Goal: Information Seeking & Learning: Compare options

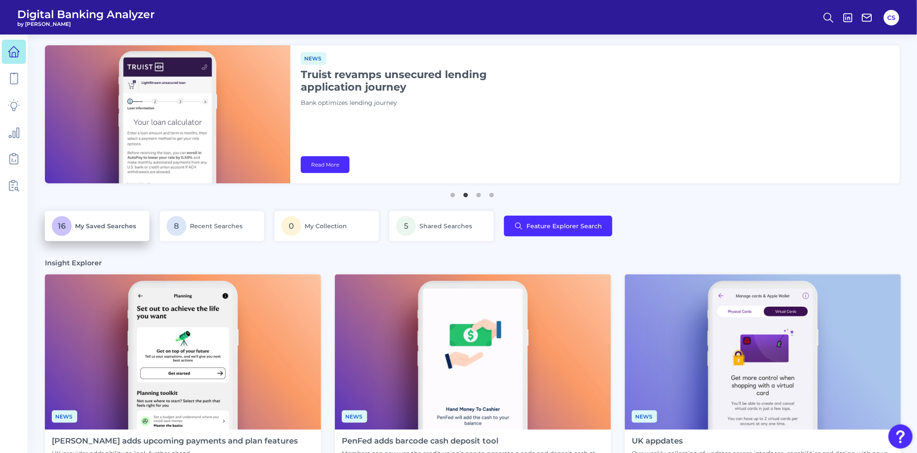
click at [114, 231] on p "16 My Saved Searches" at bounding box center [97, 226] width 91 height 20
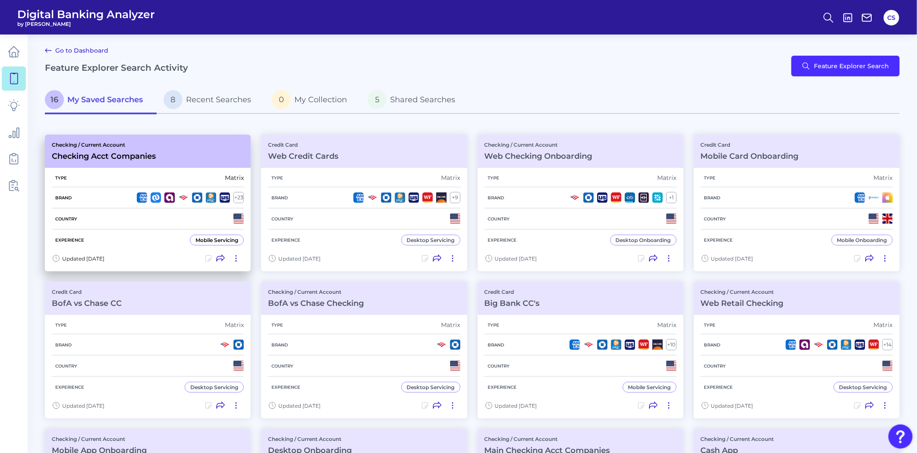
click at [186, 213] on div "Country" at bounding box center [148, 218] width 192 height 21
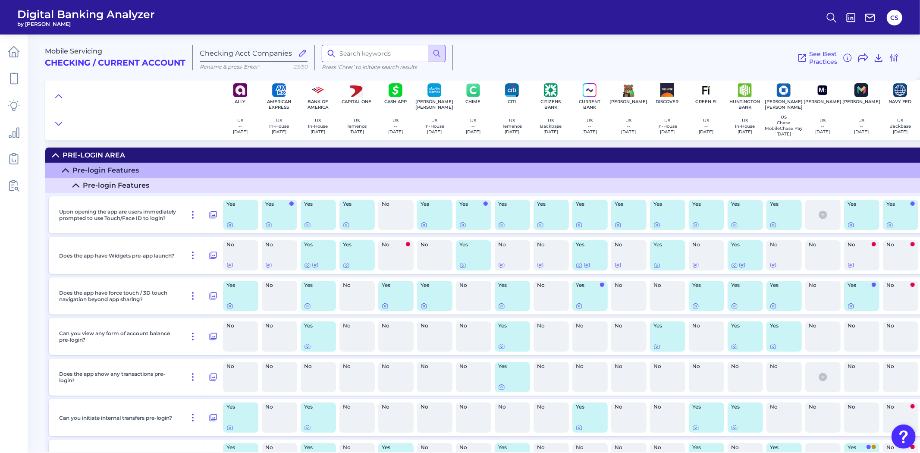
click at [346, 57] on input at bounding box center [384, 53] width 124 height 17
type input "auto"
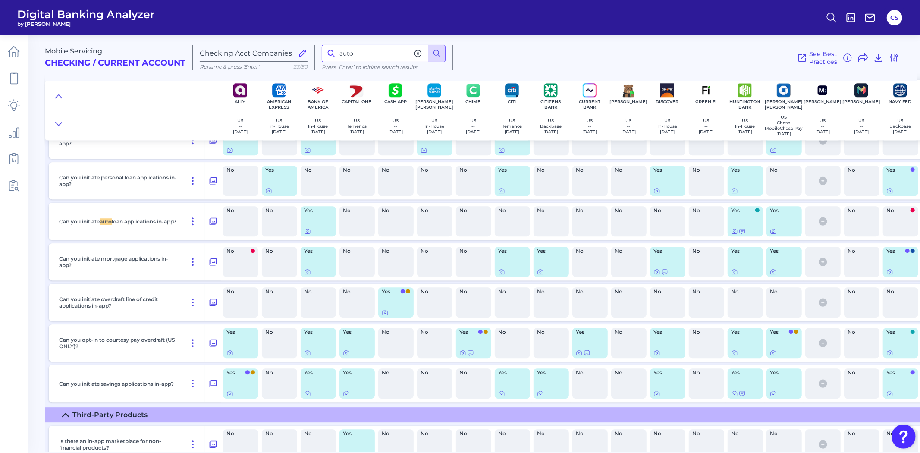
scroll to position [12911, 0]
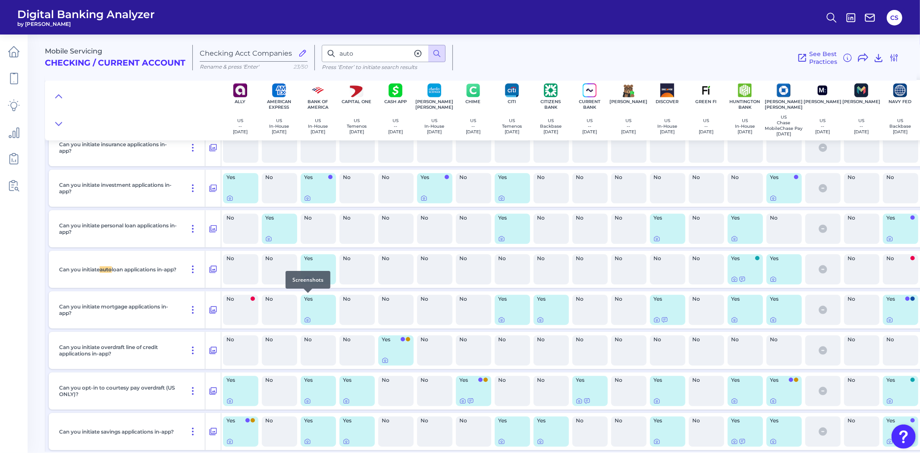
click at [308, 280] on icon at bounding box center [308, 280] width 2 height 2
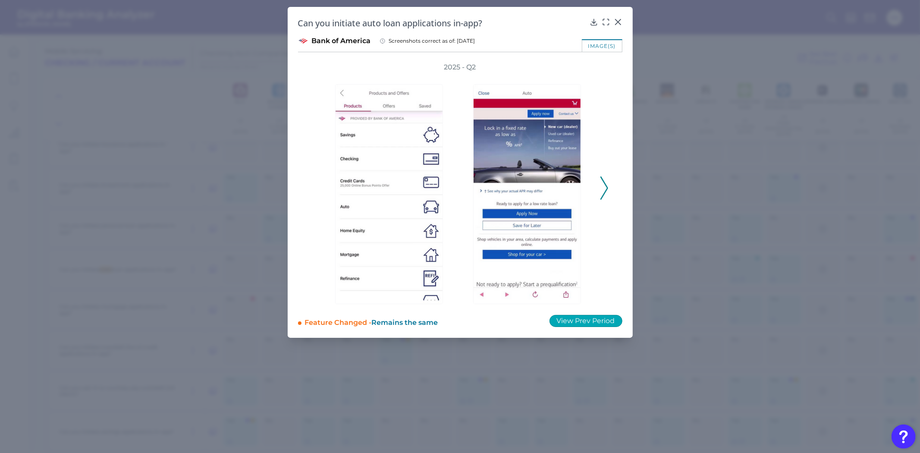
click at [570, 322] on button "View Prev Period" at bounding box center [586, 321] width 73 height 12
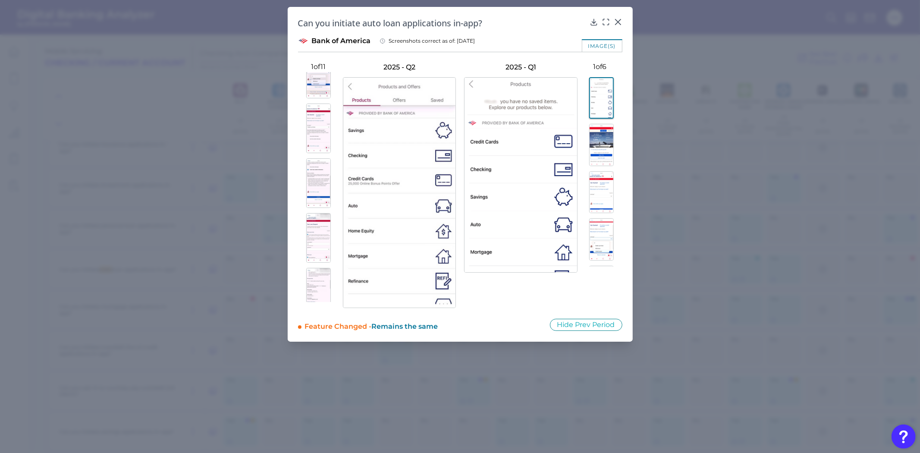
scroll to position [239, 0]
click at [322, 247] on img at bounding box center [318, 245] width 25 height 50
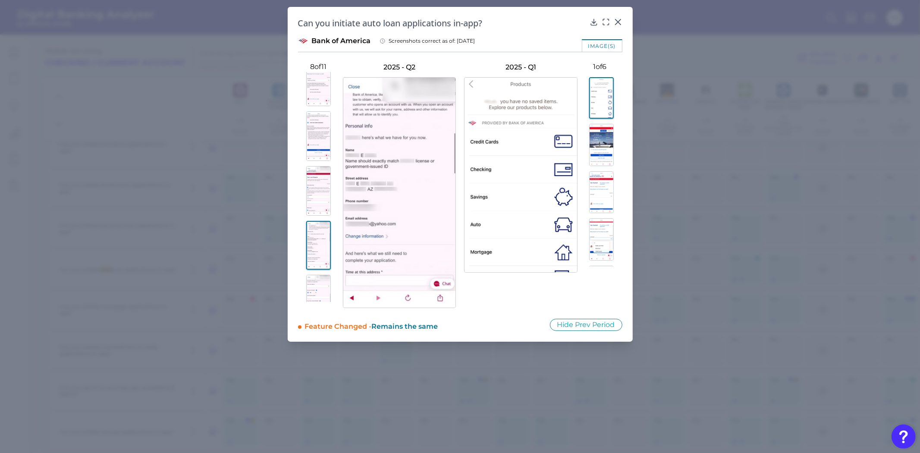
click at [314, 186] on img at bounding box center [318, 191] width 25 height 50
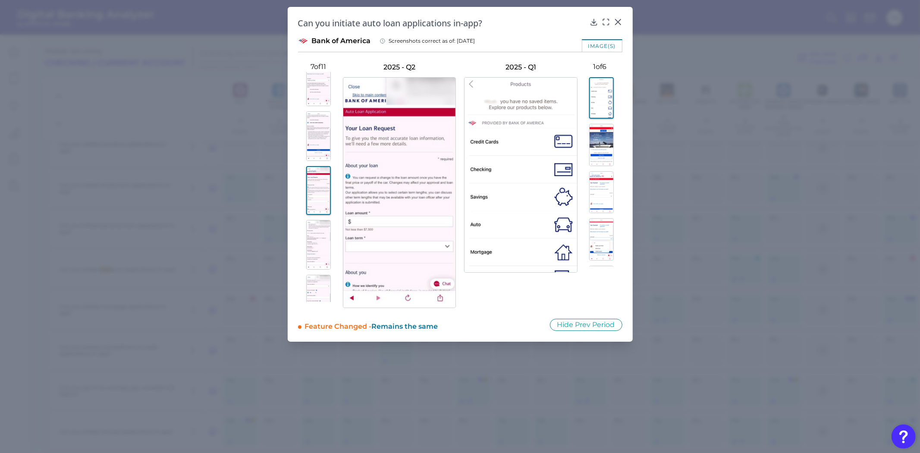
click at [313, 138] on img at bounding box center [318, 136] width 25 height 50
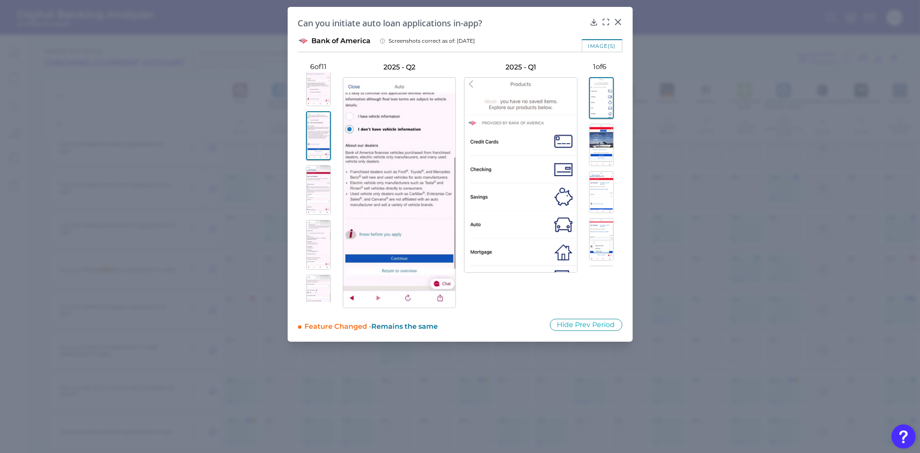
scroll to position [144, 0]
click at [311, 130] on img at bounding box center [318, 123] width 25 height 50
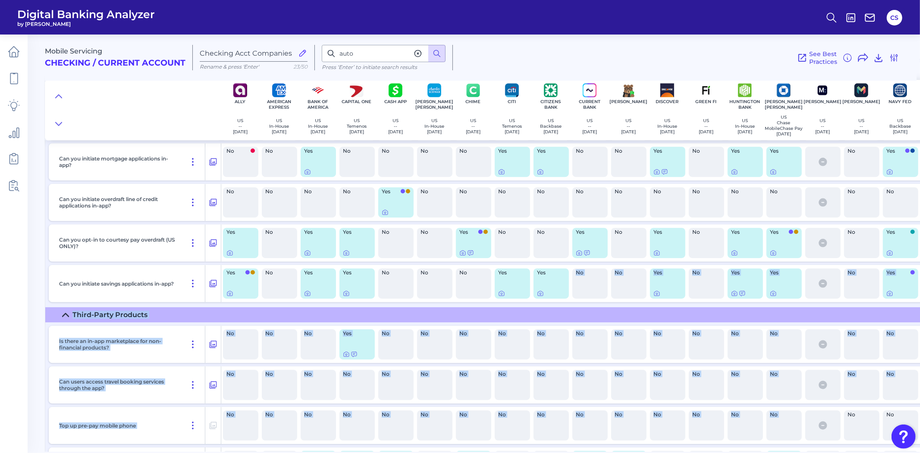
drag, startPoint x: 558, startPoint y: 447, endPoint x: 809, endPoint y: 451, distance: 250.6
click at [809, 451] on div "Mobile Servicing Checking / Current Account Checking Acct Companies Rename & pr…" at bounding box center [482, 240] width 875 height 424
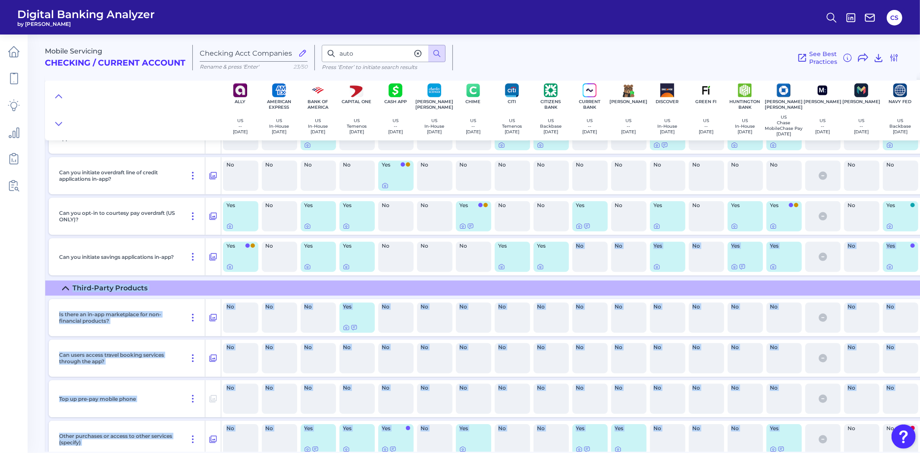
scroll to position [12846, 0]
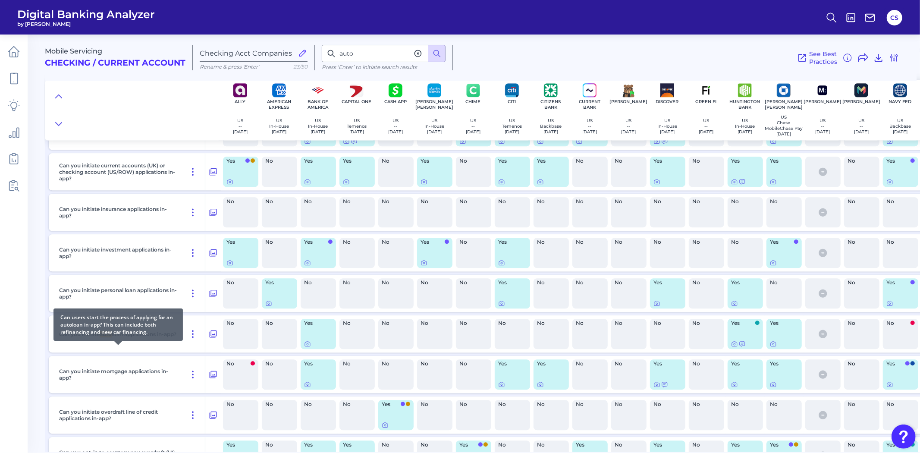
drag, startPoint x: 152, startPoint y: 357, endPoint x: 181, endPoint y: 323, distance: 45.3
click at [180, 324] on body "Digital Banking Analyzer by Curinos CS Mobile Servicing Checking / Current Acco…" at bounding box center [460, 226] width 920 height 453
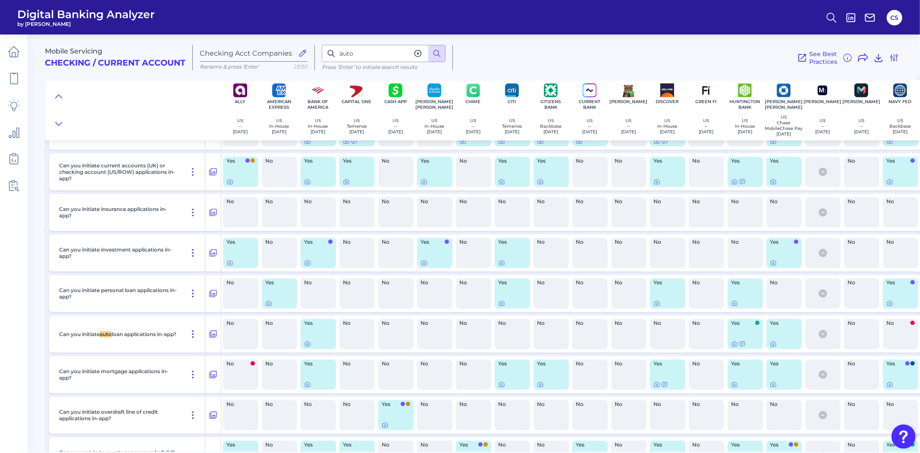
click at [2, 336] on nav at bounding box center [14, 244] width 28 height 418
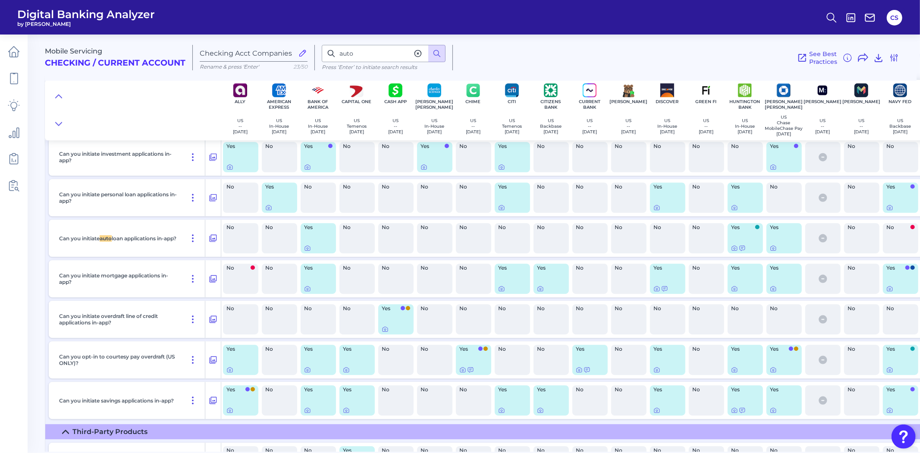
scroll to position [12894, 0]
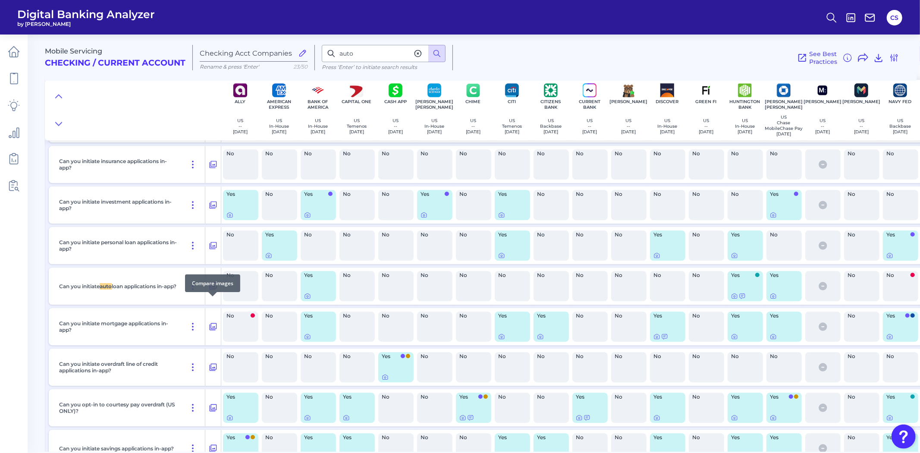
click at [216, 291] on icon at bounding box center [213, 286] width 9 height 10
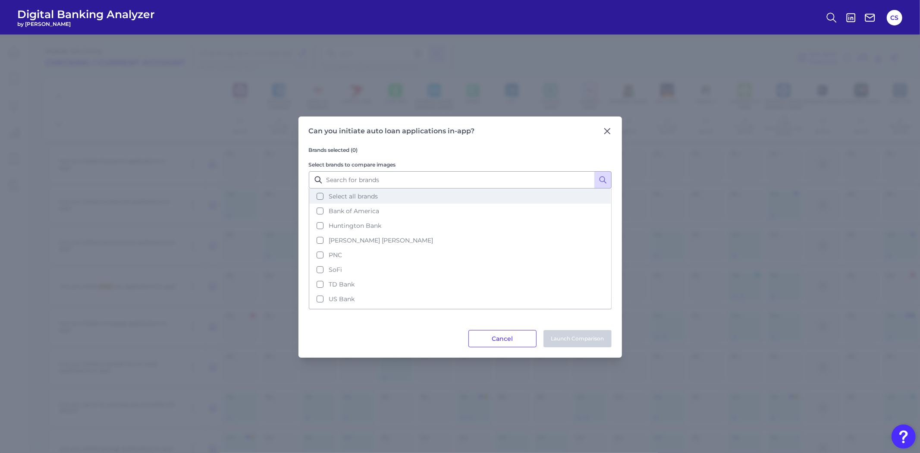
click at [323, 193] on button "Select all brands" at bounding box center [460, 196] width 301 height 15
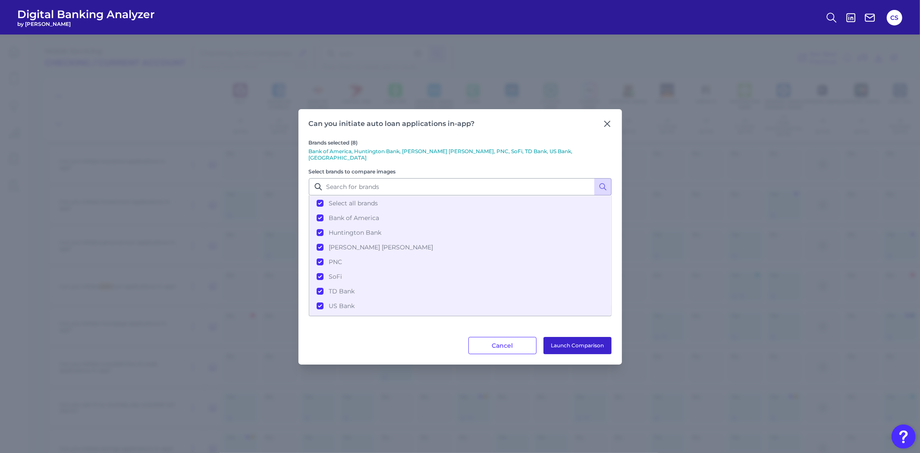
click at [562, 339] on button "Launch Comparison" at bounding box center [578, 345] width 68 height 17
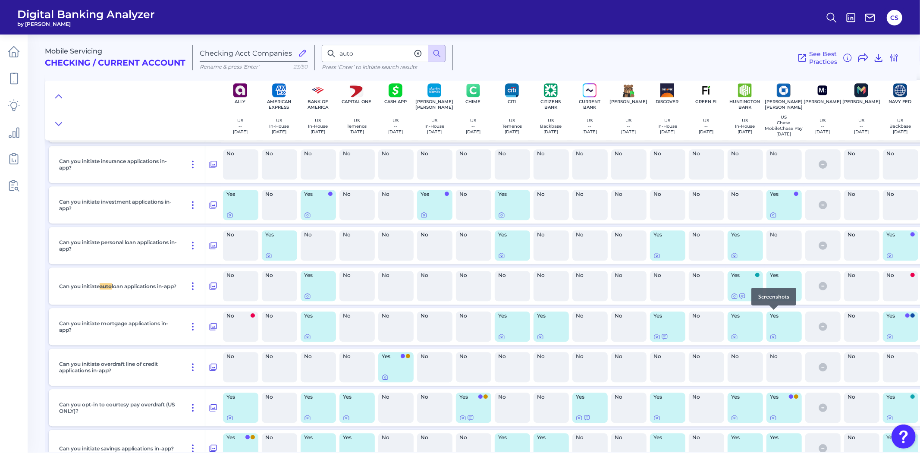
click at [771, 299] on icon at bounding box center [773, 295] width 7 height 7
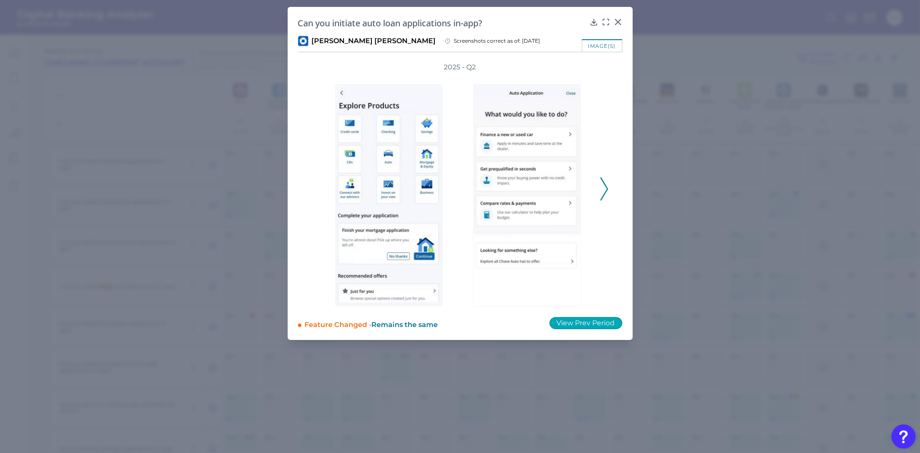
click at [595, 320] on button "View Prev Period" at bounding box center [586, 323] width 73 height 12
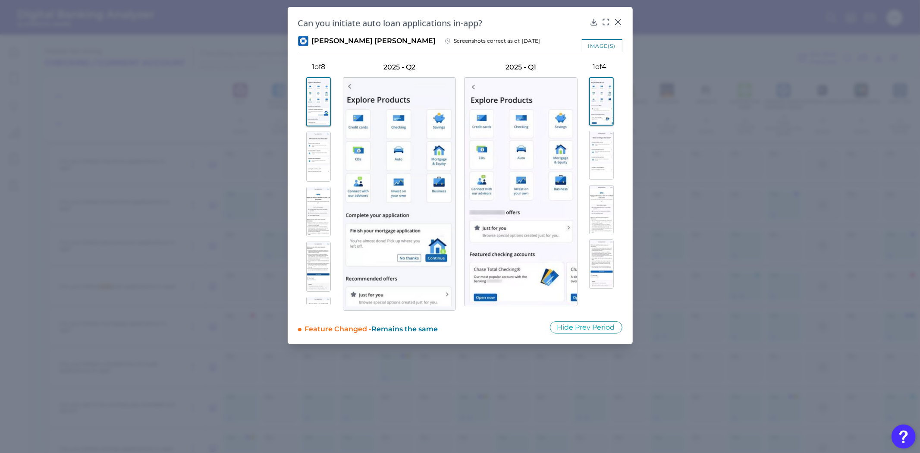
scroll to position [208, 0]
click at [316, 269] on img at bounding box center [318, 279] width 25 height 50
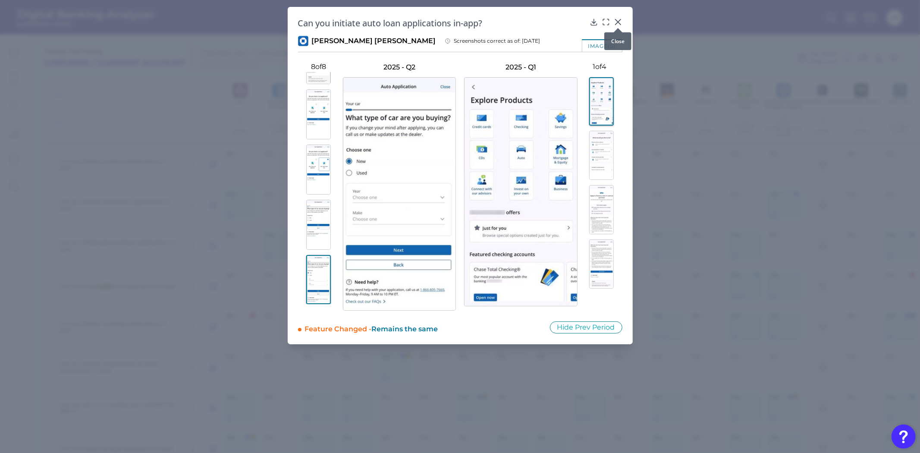
click at [616, 21] on icon at bounding box center [618, 22] width 9 height 9
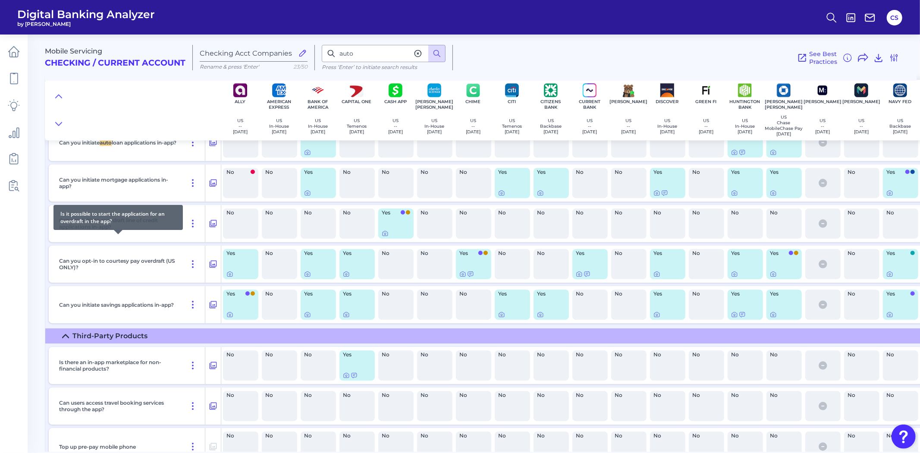
scroll to position [12942, 0]
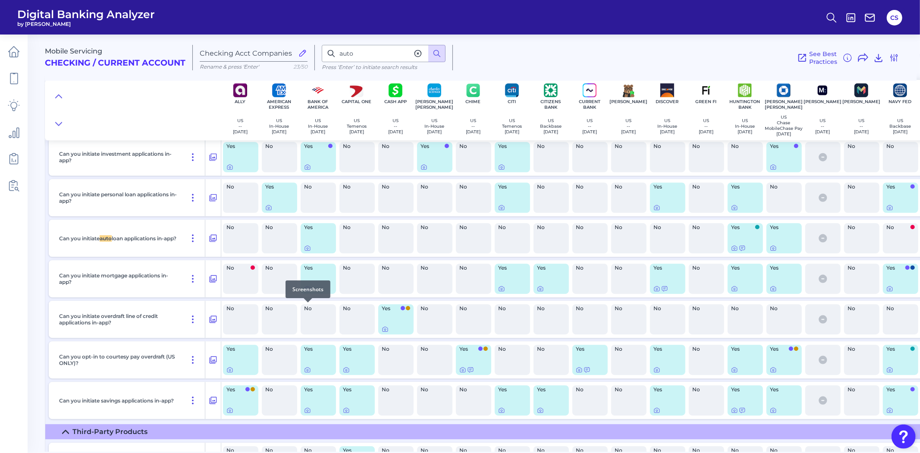
click at [305, 291] on icon at bounding box center [307, 288] width 5 height 5
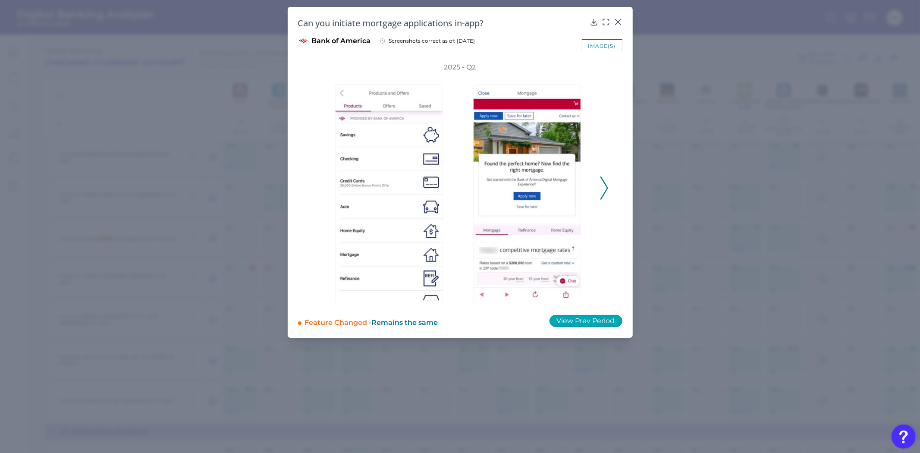
click at [572, 322] on button "View Prev Period" at bounding box center [586, 321] width 73 height 12
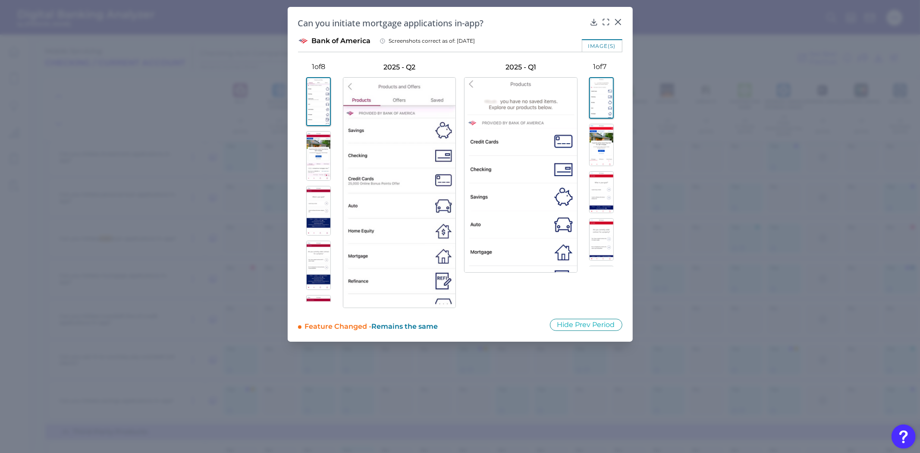
scroll to position [207, 0]
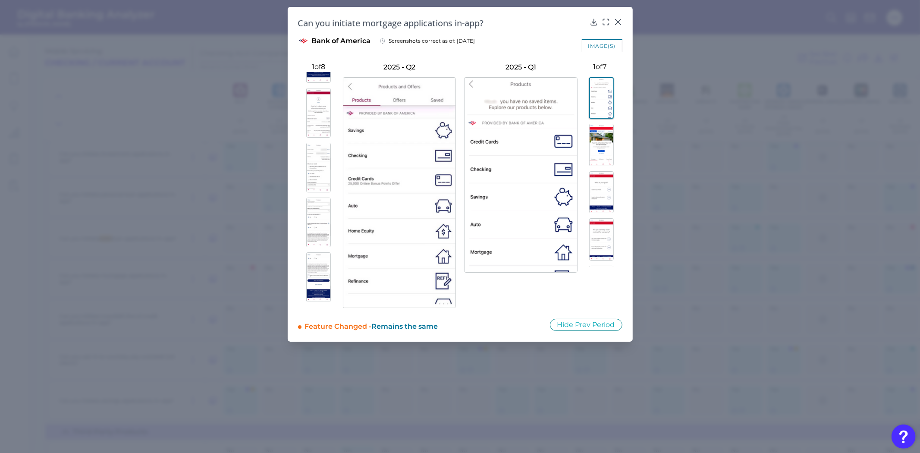
click at [318, 275] on img at bounding box center [318, 277] width 25 height 50
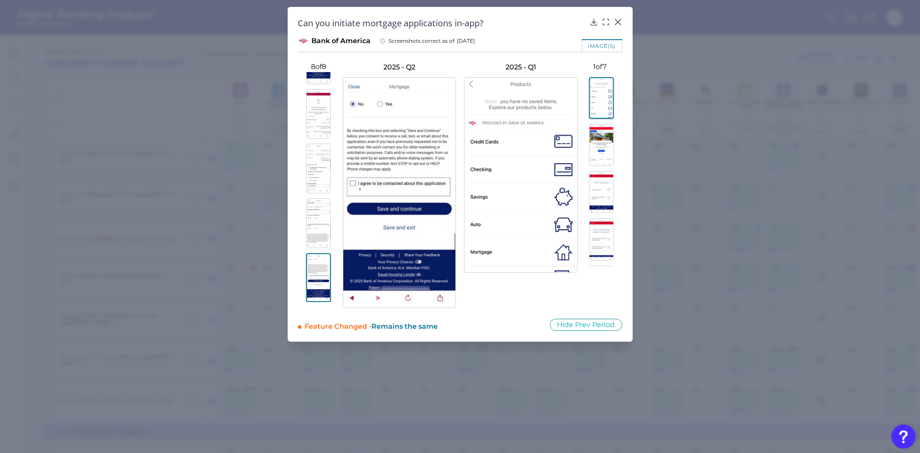
click at [311, 227] on img at bounding box center [318, 223] width 25 height 50
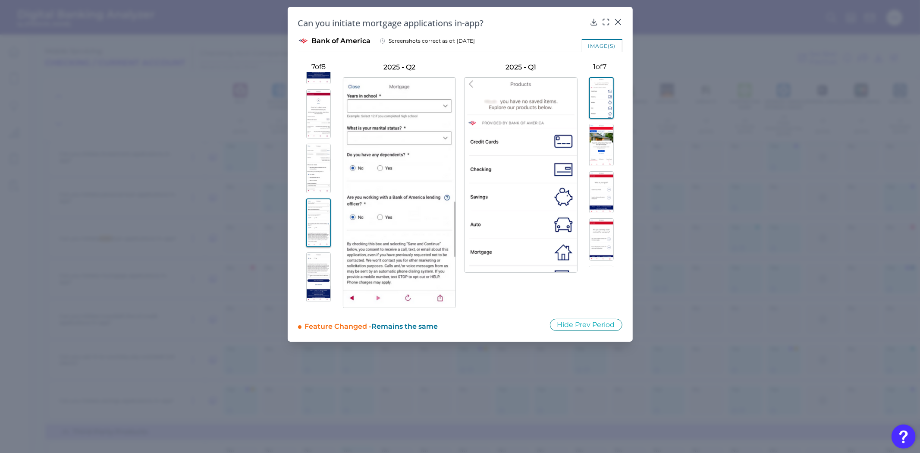
click at [317, 296] on img at bounding box center [318, 277] width 25 height 50
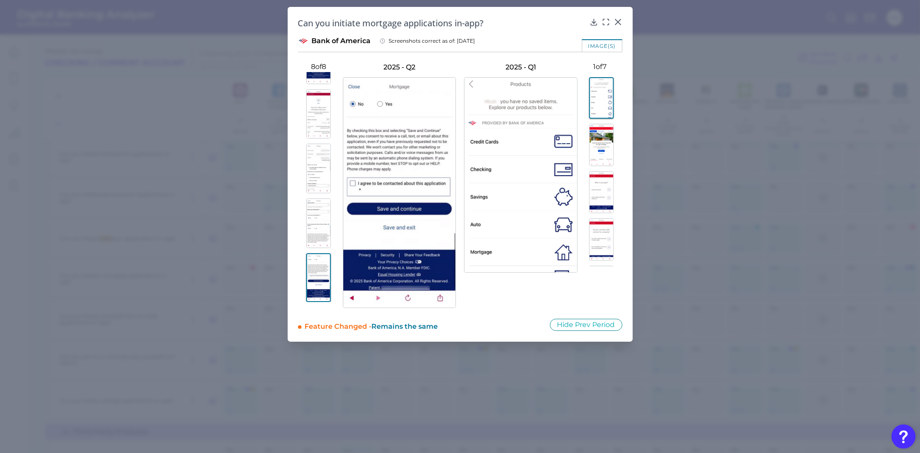
click at [311, 170] on img at bounding box center [318, 169] width 25 height 50
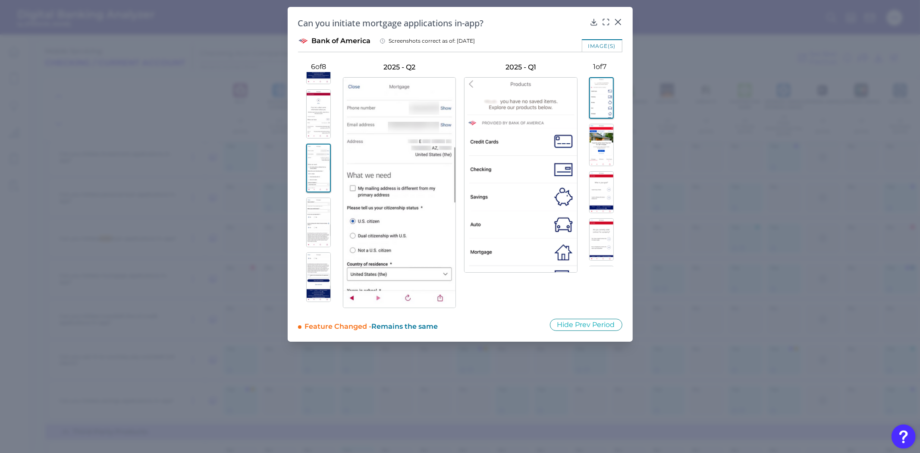
scroll to position [159, 0]
click at [315, 164] on img at bounding box center [318, 163] width 25 height 50
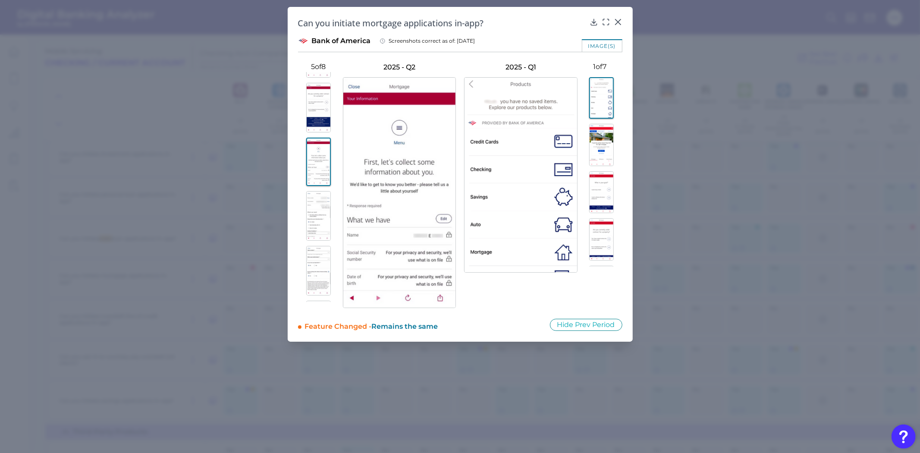
scroll to position [207, 0]
click at [315, 218] on img at bounding box center [318, 223] width 25 height 50
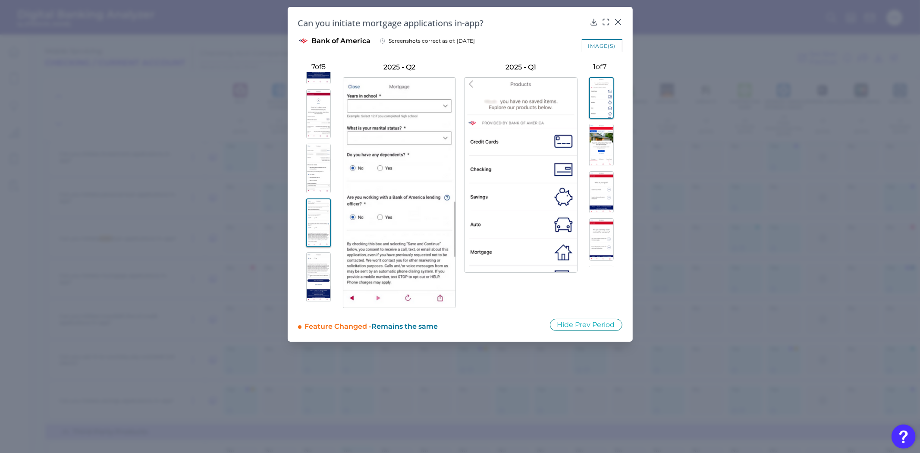
click at [318, 268] on img at bounding box center [318, 277] width 25 height 50
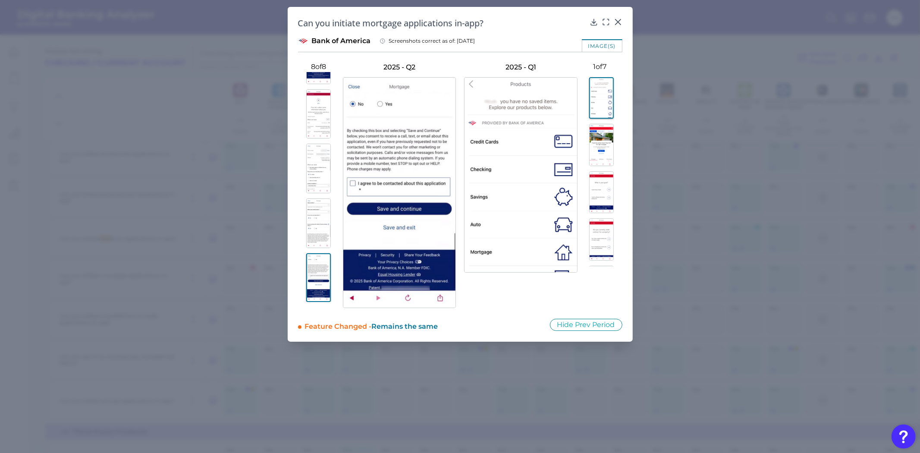
click at [318, 268] on img at bounding box center [318, 277] width 25 height 49
click at [622, 22] on icon at bounding box center [618, 22] width 9 height 9
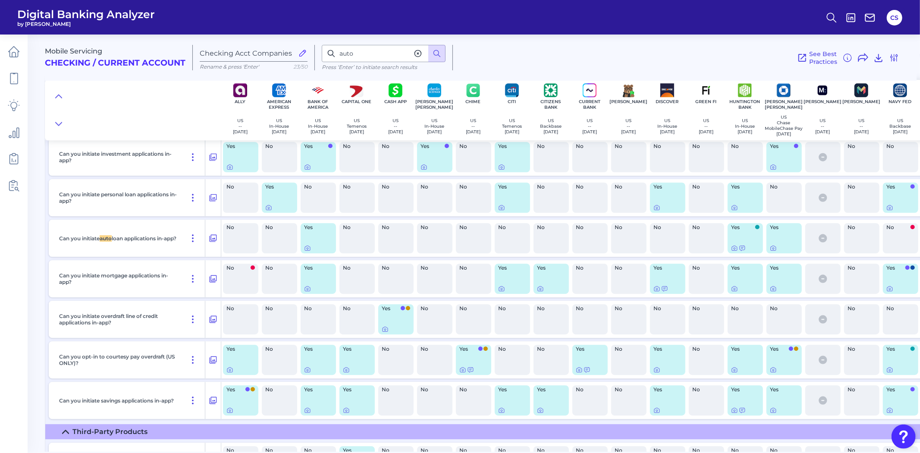
click at [777, 292] on div at bounding box center [784, 288] width 28 height 7
click at [774, 290] on icon at bounding box center [774, 289] width 2 height 2
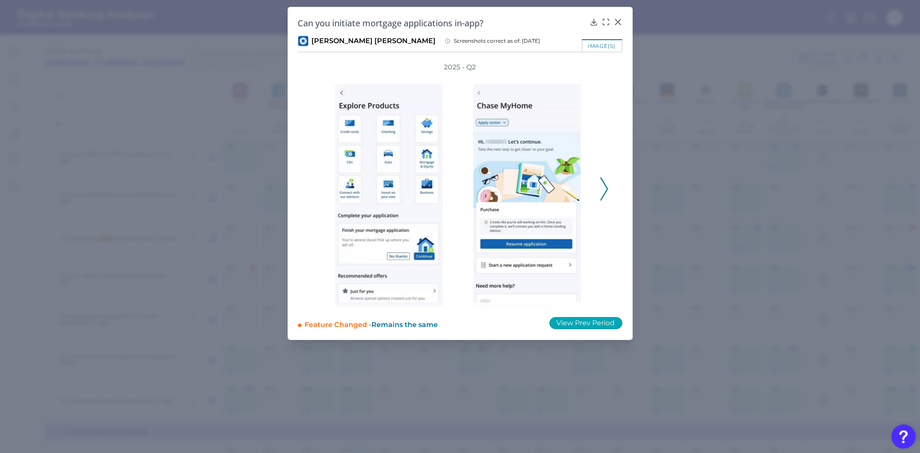
click at [566, 321] on button "View Prev Period" at bounding box center [586, 323] width 73 height 12
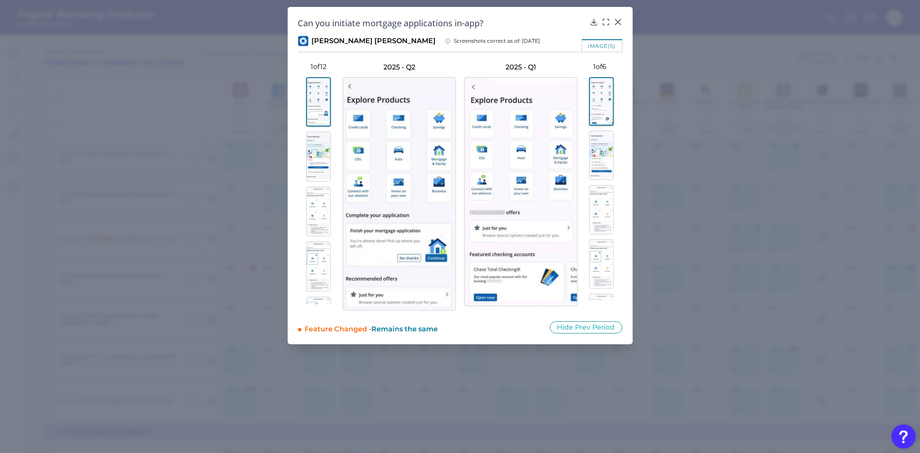
scroll to position [192, 0]
click at [313, 285] on img at bounding box center [318, 296] width 25 height 50
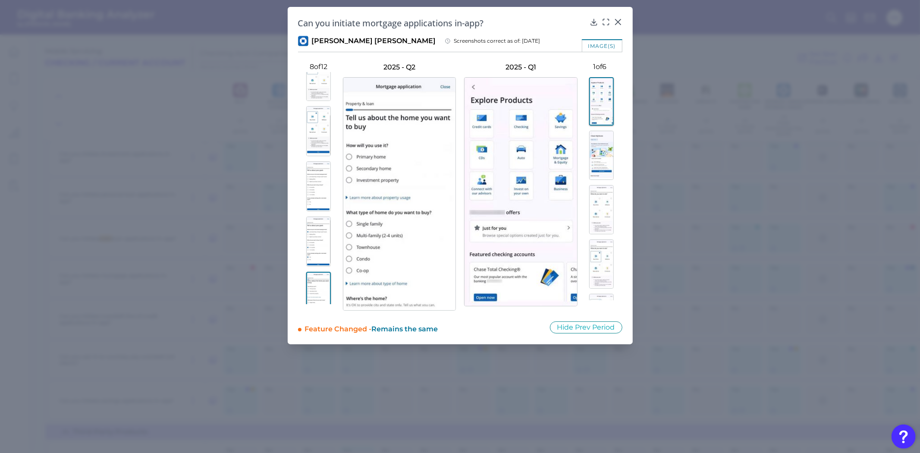
click at [317, 248] on img at bounding box center [318, 242] width 25 height 50
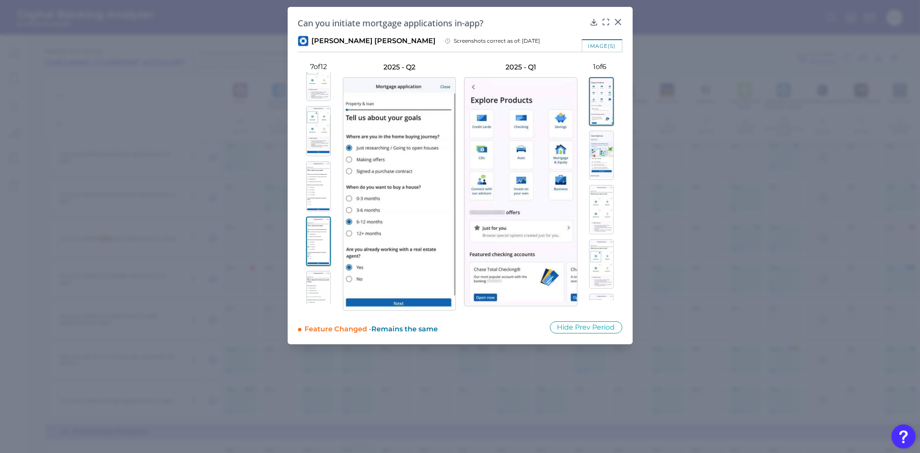
click at [321, 217] on img at bounding box center [318, 241] width 25 height 49
click at [313, 280] on img at bounding box center [318, 296] width 25 height 50
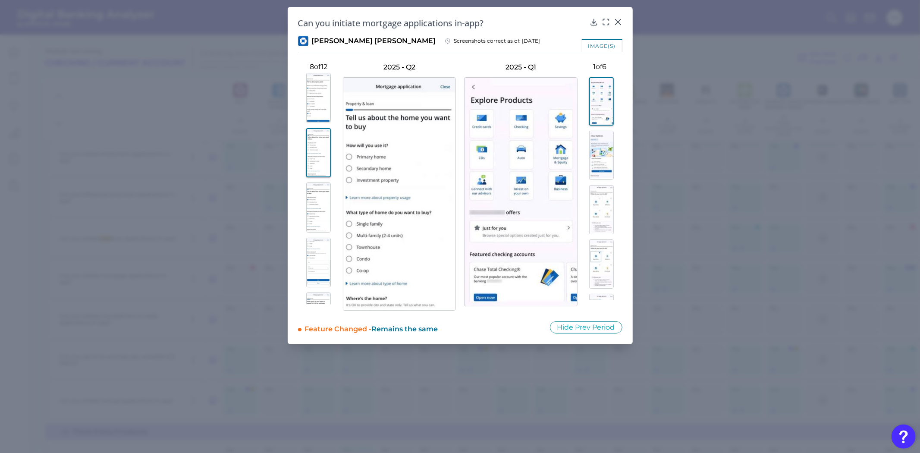
scroll to position [383, 0]
click at [312, 269] on img at bounding box center [318, 270] width 25 height 50
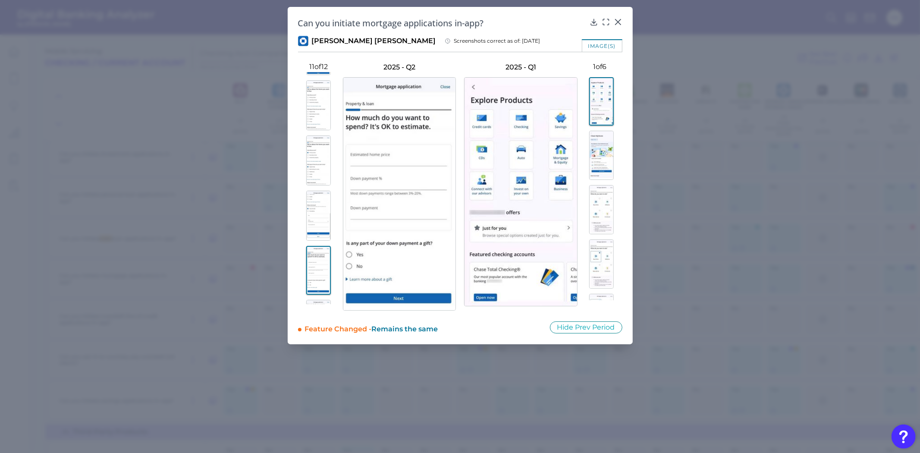
scroll to position [428, 0]
click at [311, 277] on img at bounding box center [318, 280] width 25 height 50
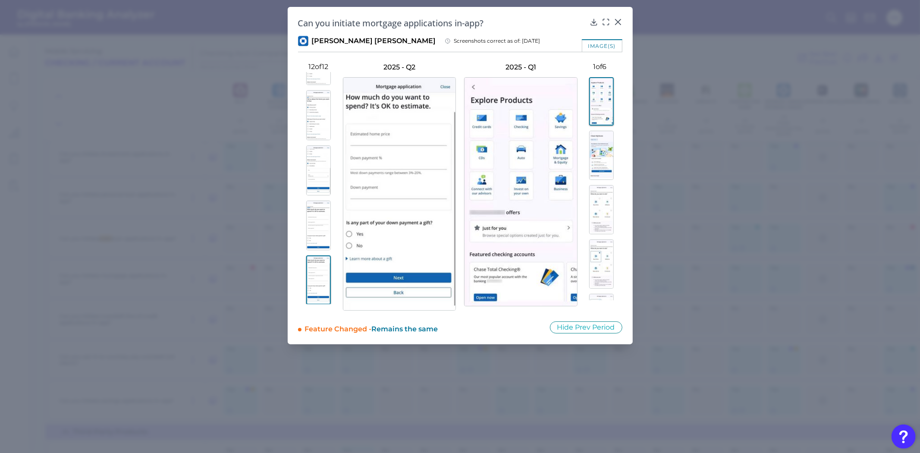
click at [313, 243] on img at bounding box center [318, 226] width 25 height 50
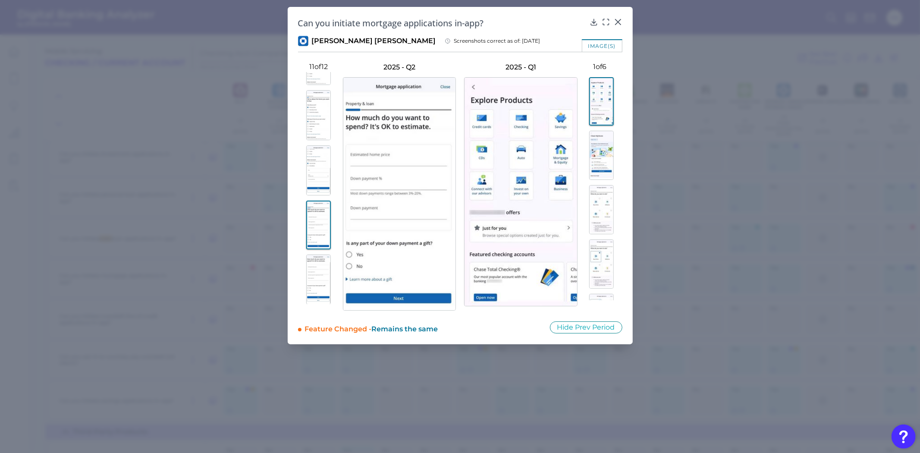
click at [315, 288] on img at bounding box center [318, 280] width 25 height 50
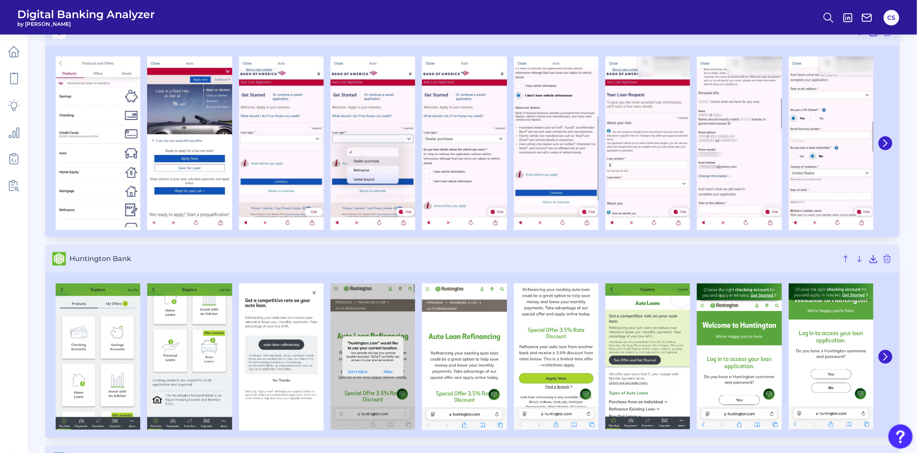
scroll to position [28, 0]
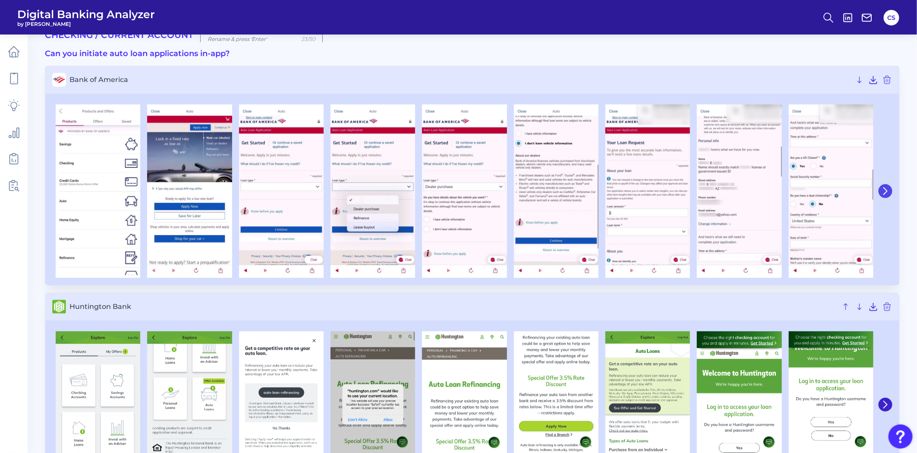
click at [883, 189] on icon at bounding box center [885, 191] width 8 height 8
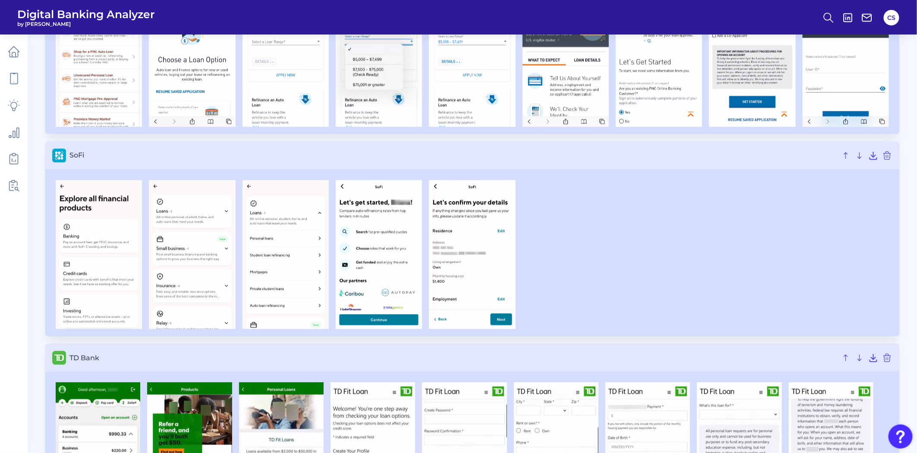
scroll to position [958, 0]
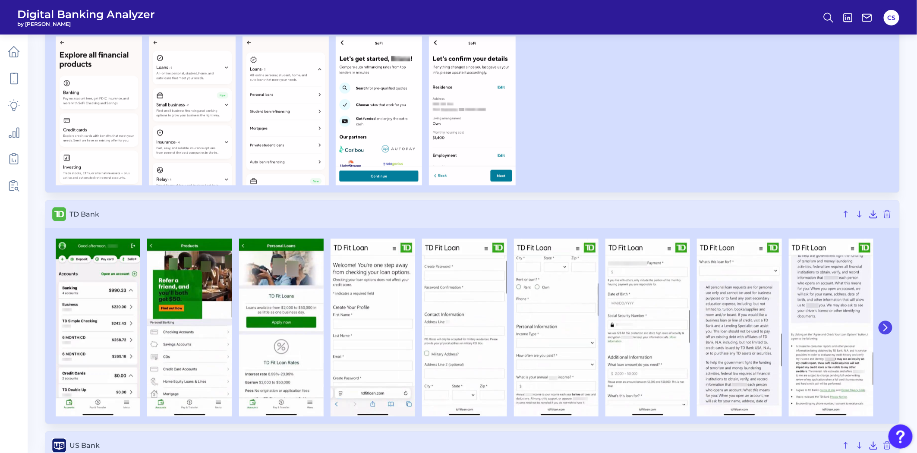
click at [889, 329] on button at bounding box center [885, 327] width 14 height 14
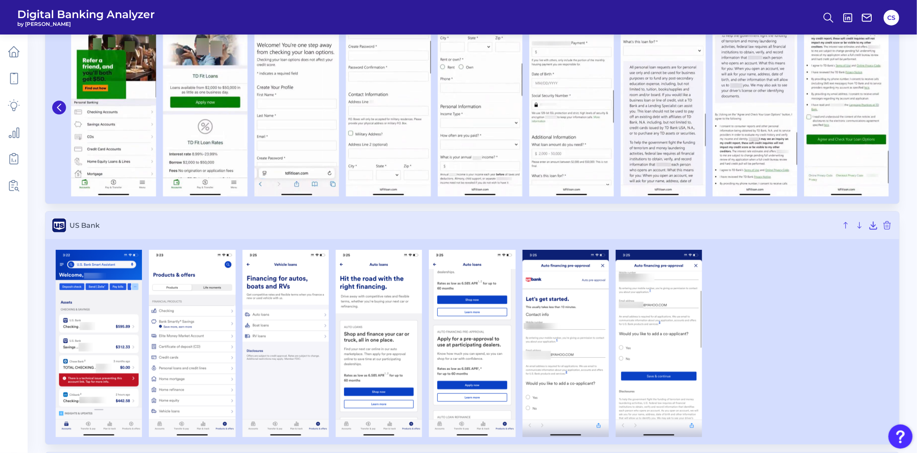
scroll to position [1274, 0]
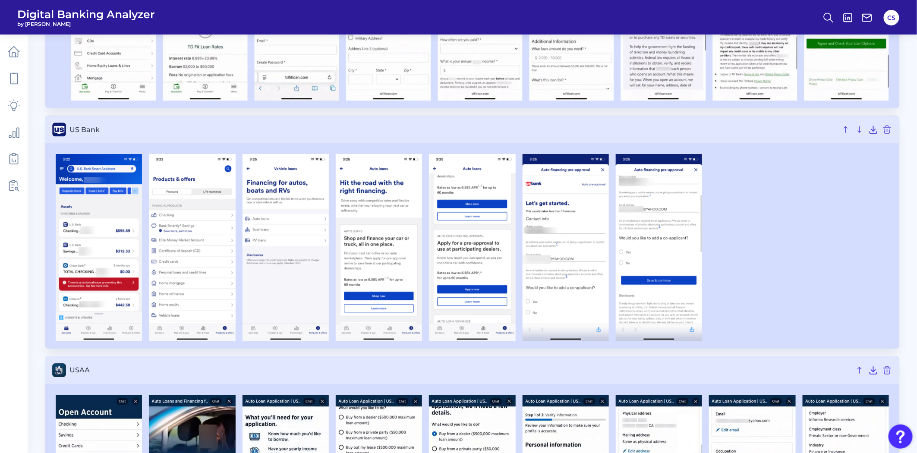
click at [900, 441] on img "Open Resource Center" at bounding box center [900, 436] width 24 height 24
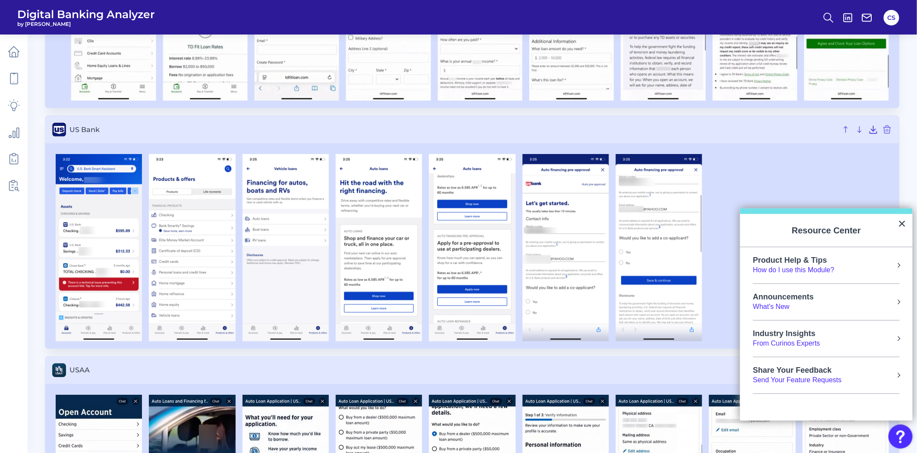
click at [798, 184] on div at bounding box center [472, 247] width 840 height 187
